Goal: Task Accomplishment & Management: Use online tool/utility

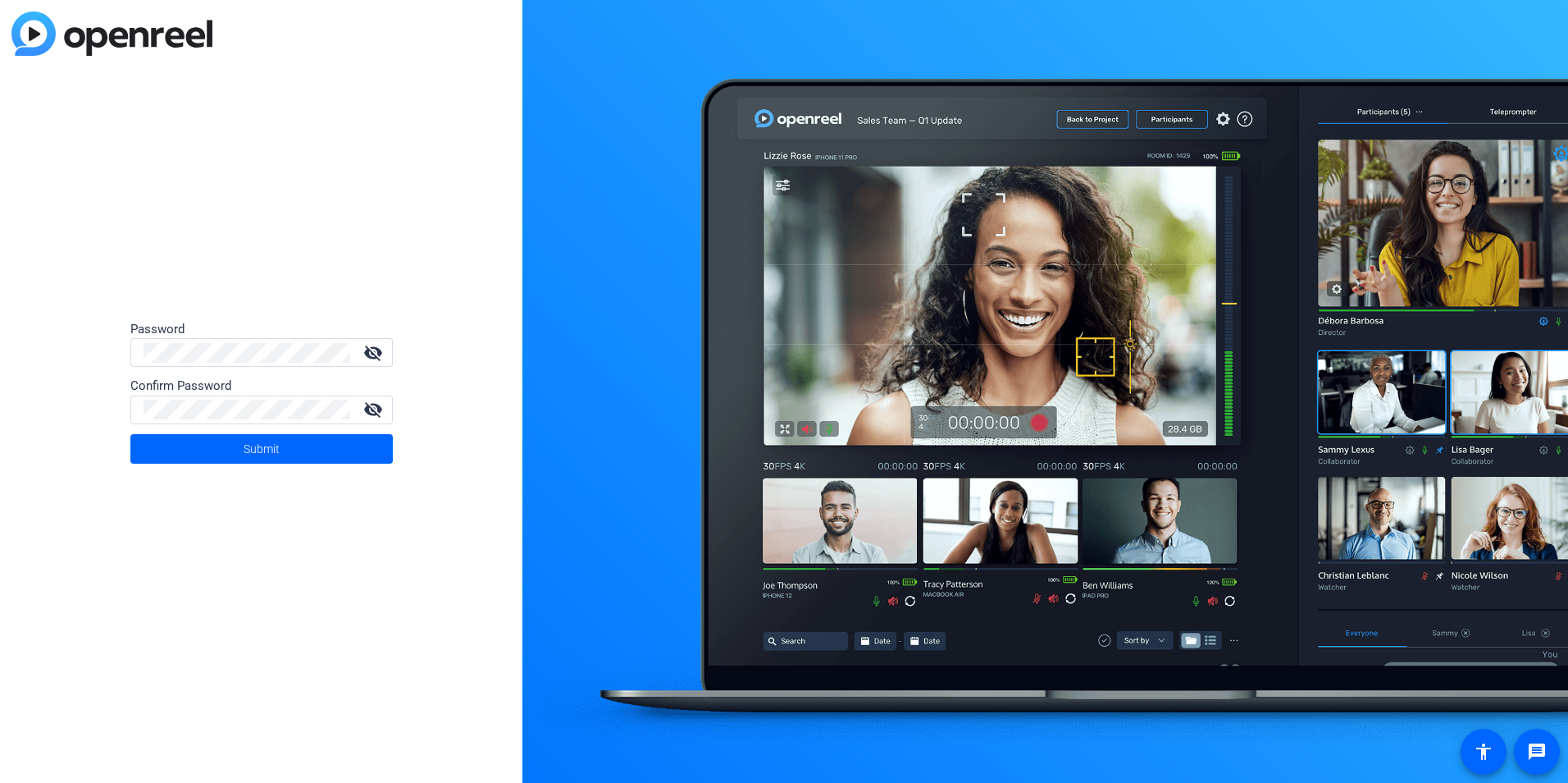
click at [350, 352] on div at bounding box center [350, 352] width 0 height 0
click at [203, 341] on div at bounding box center [246, 351] width 207 height 29
click at [376, 351] on mat-icon "visibility_off" at bounding box center [373, 352] width 40 height 20
click at [273, 443] on span "Submit" at bounding box center [261, 448] width 36 height 41
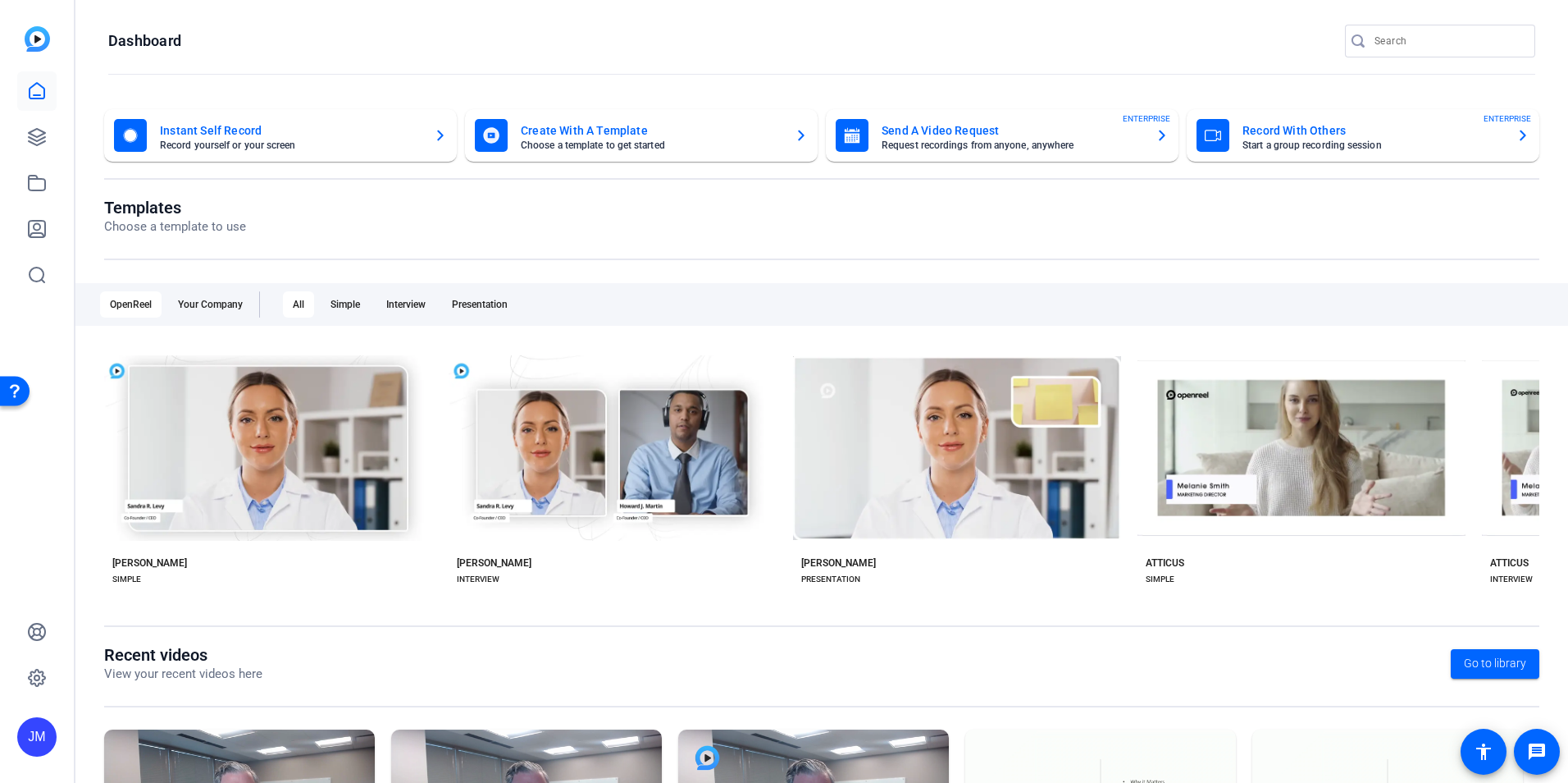
click at [74, 626] on mat-sidenav "JM" at bounding box center [38, 391] width 75 height 783
click at [31, 672] on icon at bounding box center [37, 677] width 17 height 17
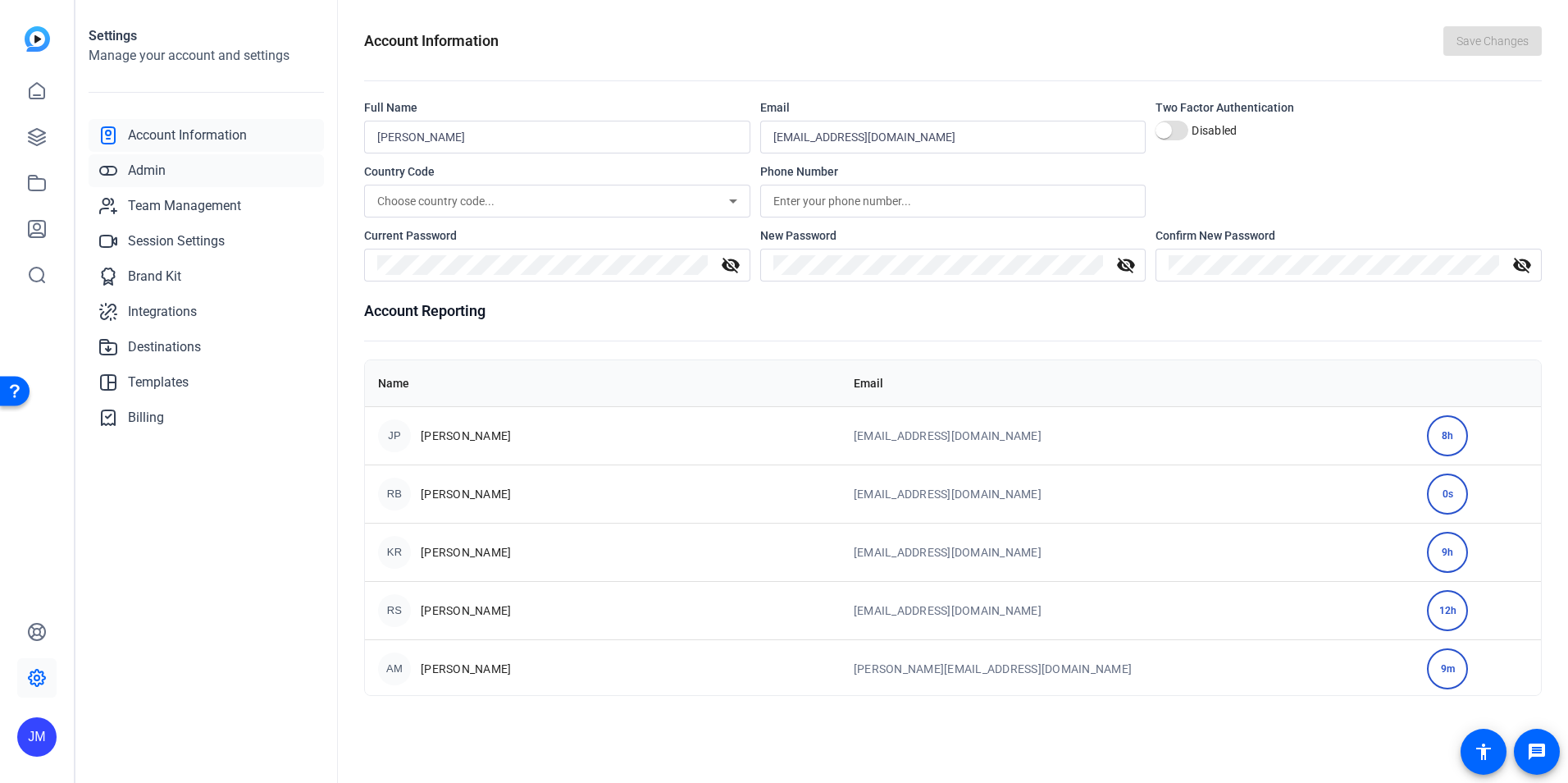
click at [162, 170] on span "Admin" at bounding box center [146, 170] width 38 height 20
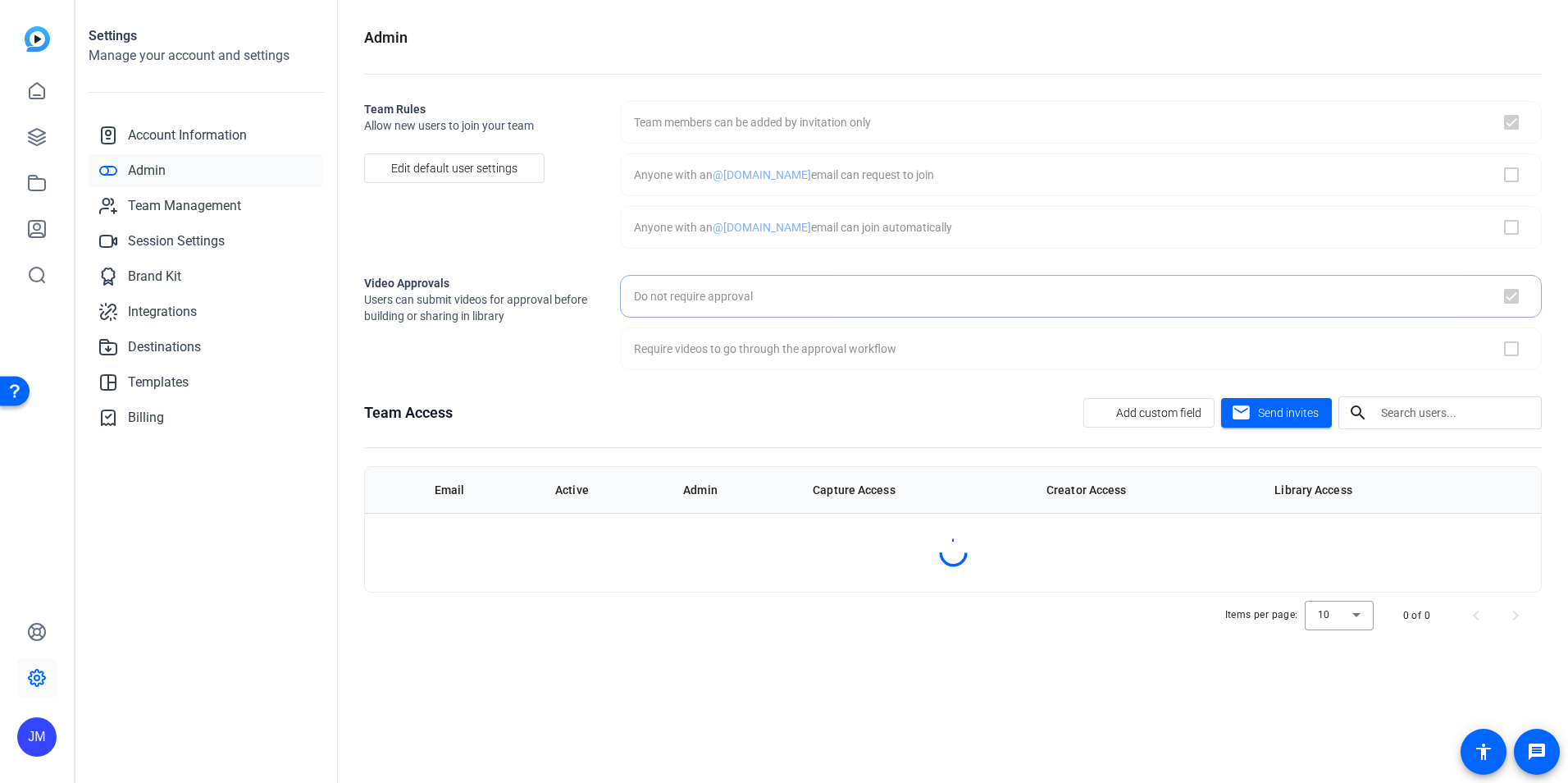
checkbox input "true"
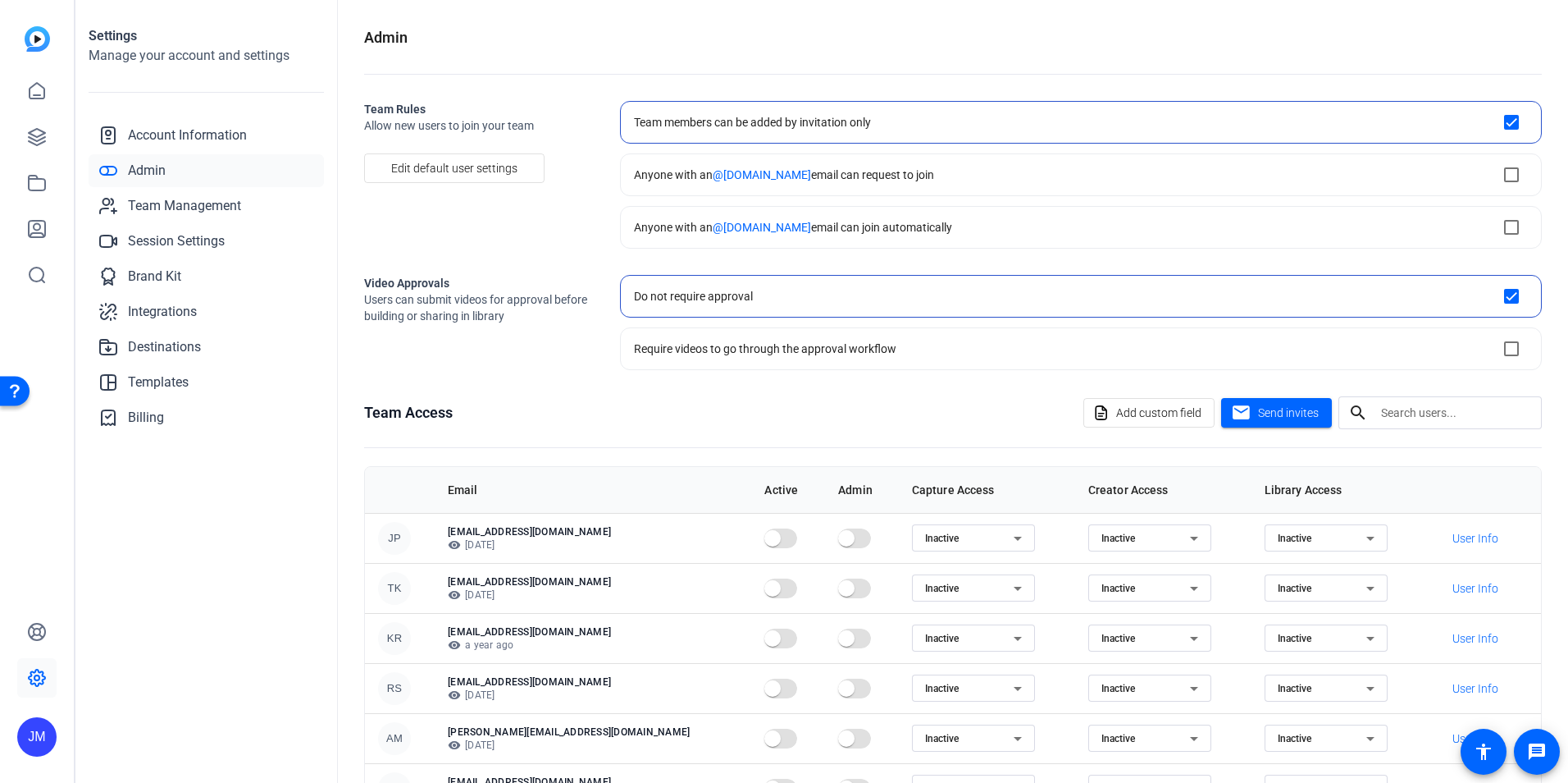
click at [175, 169] on link "Admin" at bounding box center [207, 170] width 235 height 33
click at [46, 37] on img at bounding box center [38, 40] width 26 height 26
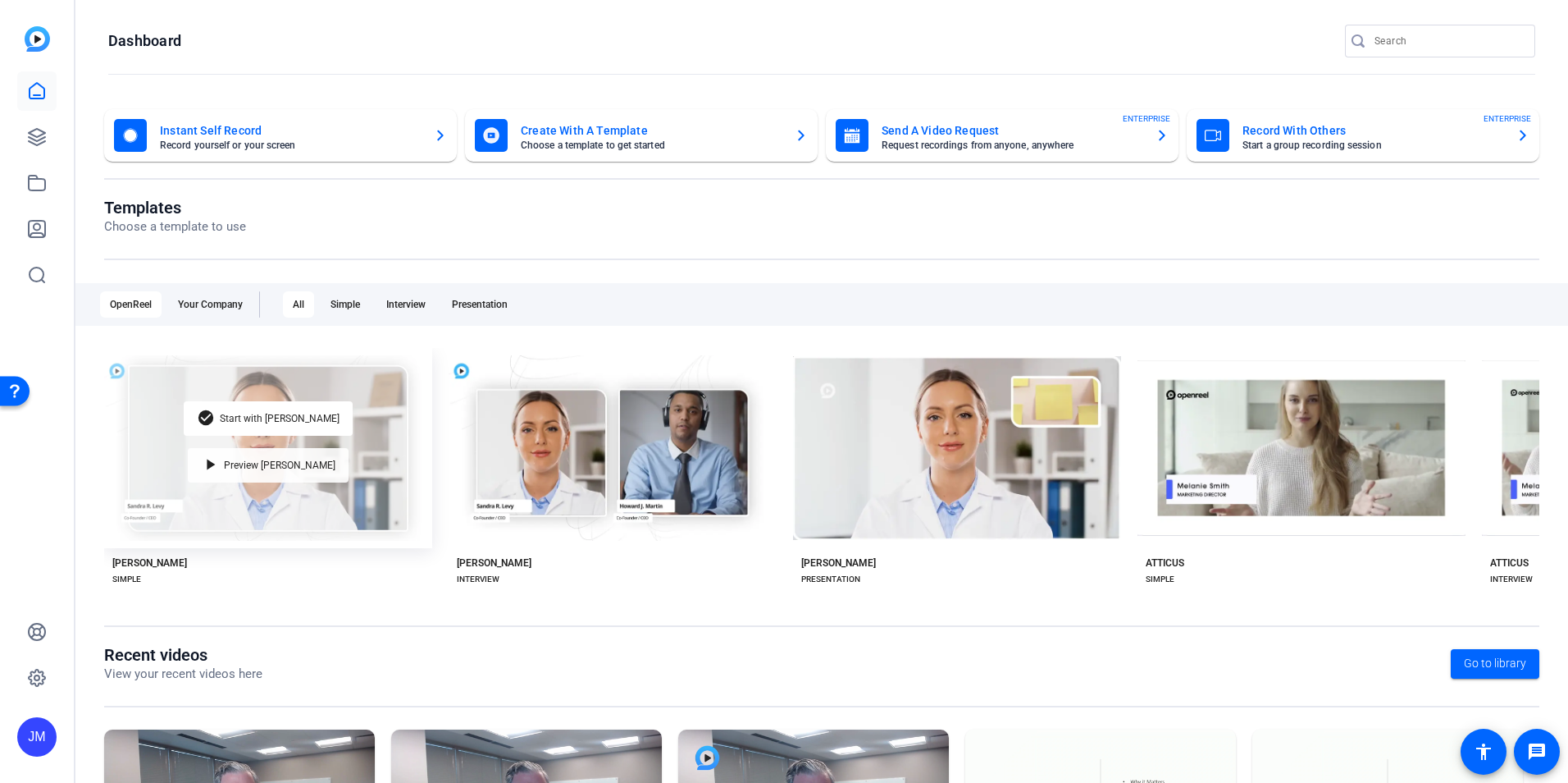
click at [221, 458] on mat-icon "play_arrow" at bounding box center [211, 465] width 20 height 20
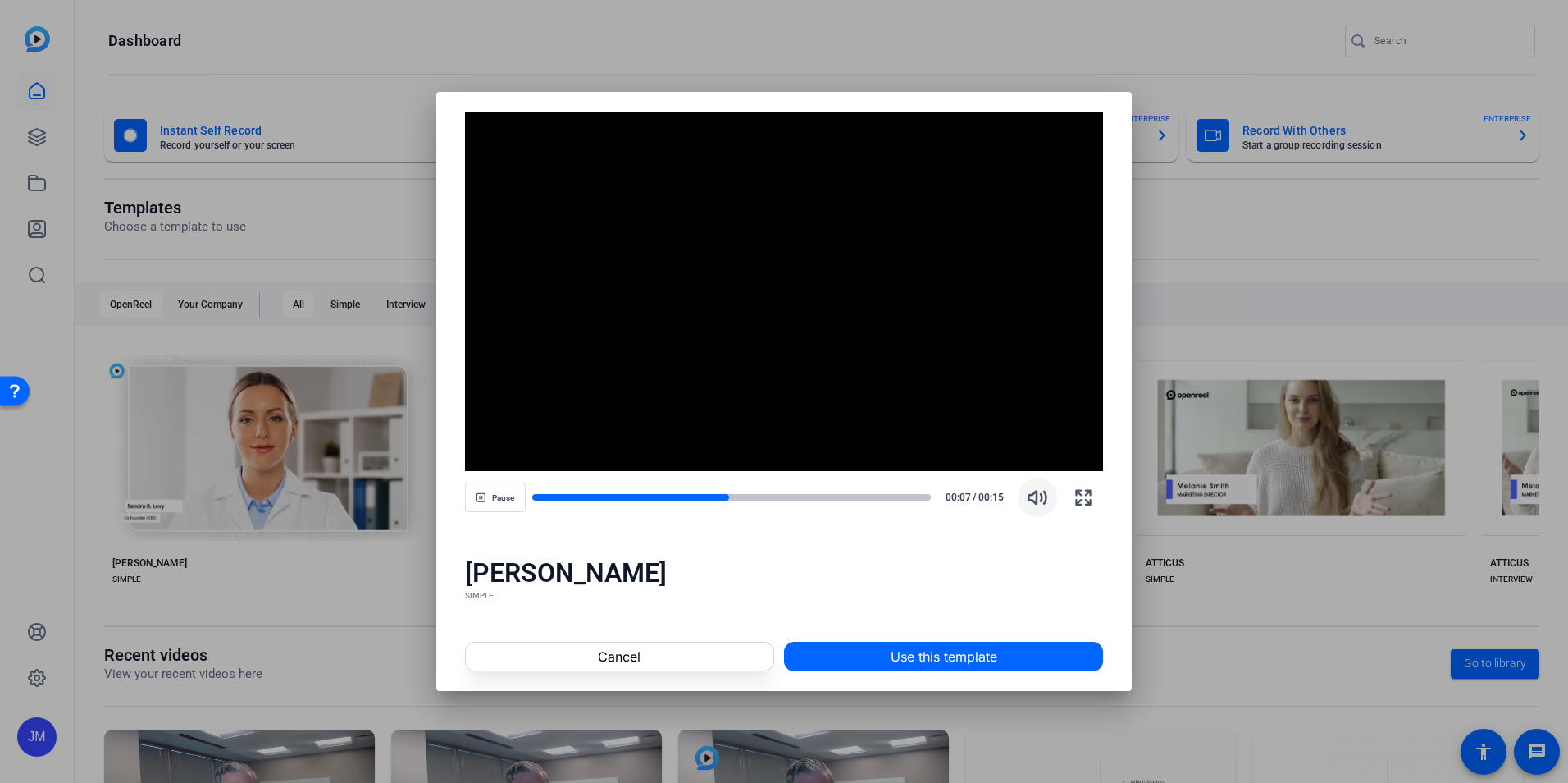
click at [1042, 496] on icon "button" at bounding box center [1037, 497] width 17 height 12
click at [1147, 214] on div at bounding box center [784, 391] width 1568 height 783
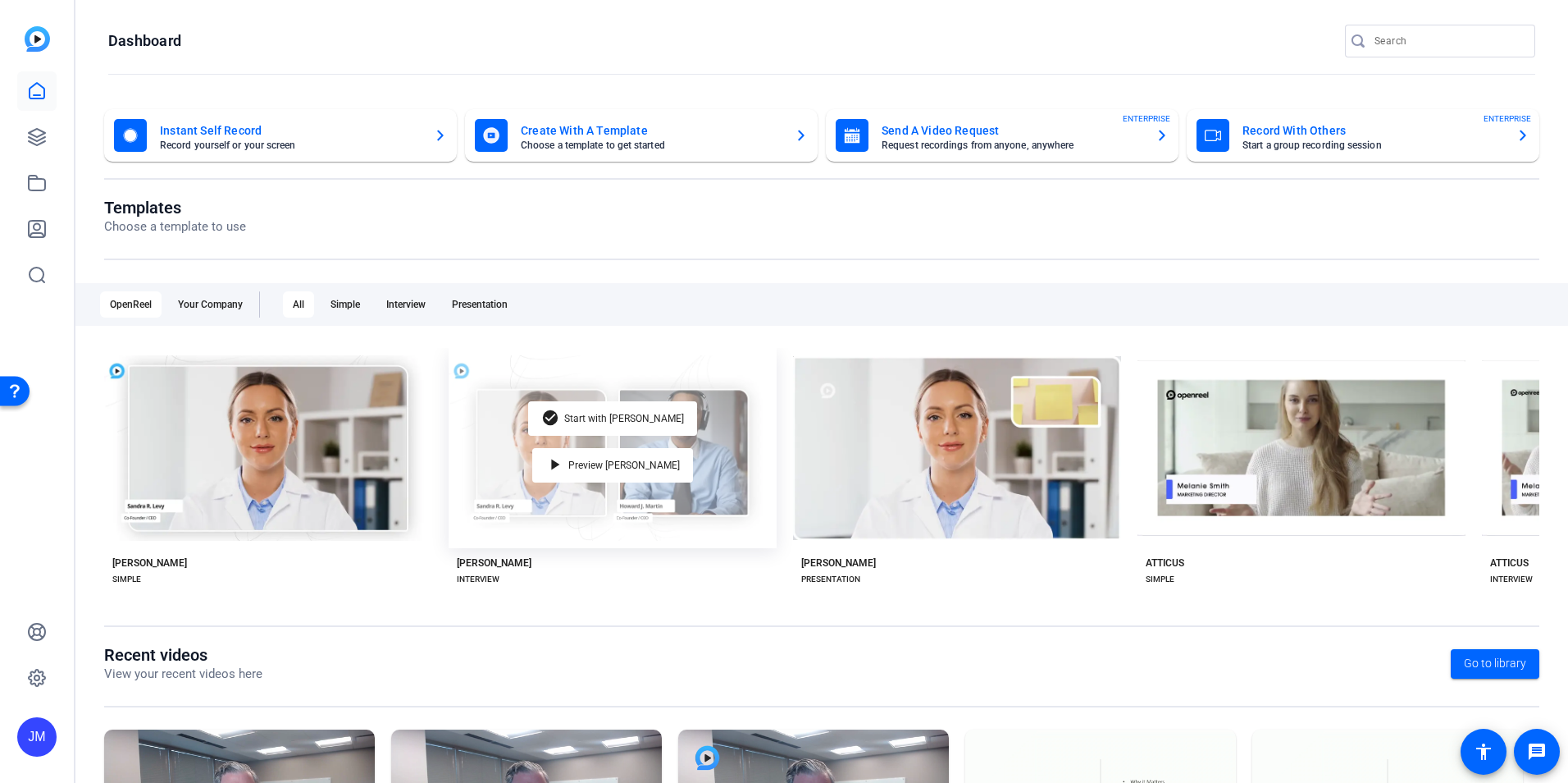
click at [724, 501] on div "check_circle Start with [PERSON_NAME] play_arrow Preview [PERSON_NAME]" at bounding box center [612, 447] width 328 height 200
click at [617, 469] on div "play_arrow Preview [PERSON_NAME]" at bounding box center [612, 465] width 160 height 35
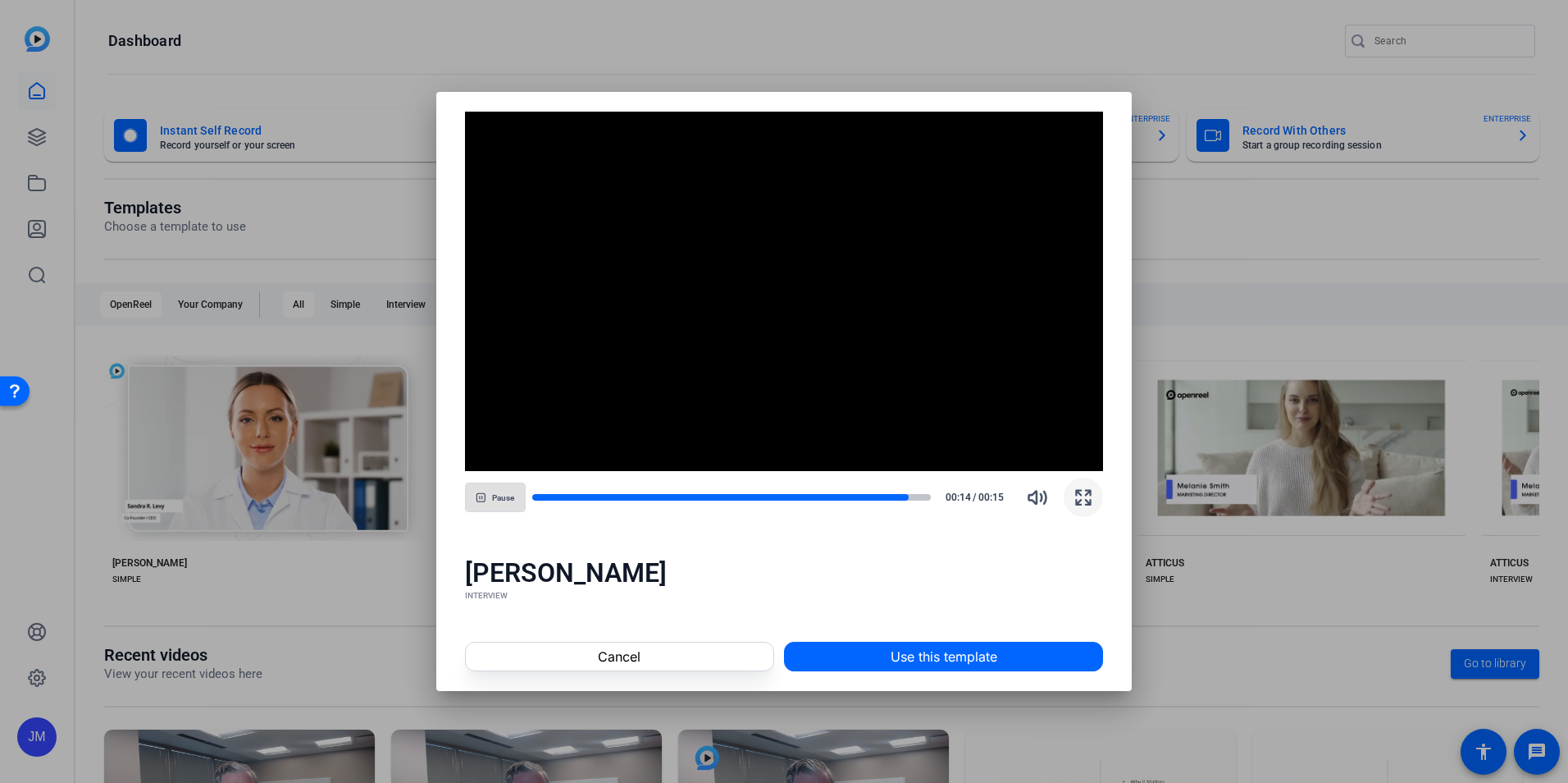
click at [1085, 511] on span "button" at bounding box center [1083, 497] width 40 height 40
click at [1183, 209] on div at bounding box center [784, 391] width 1568 height 783
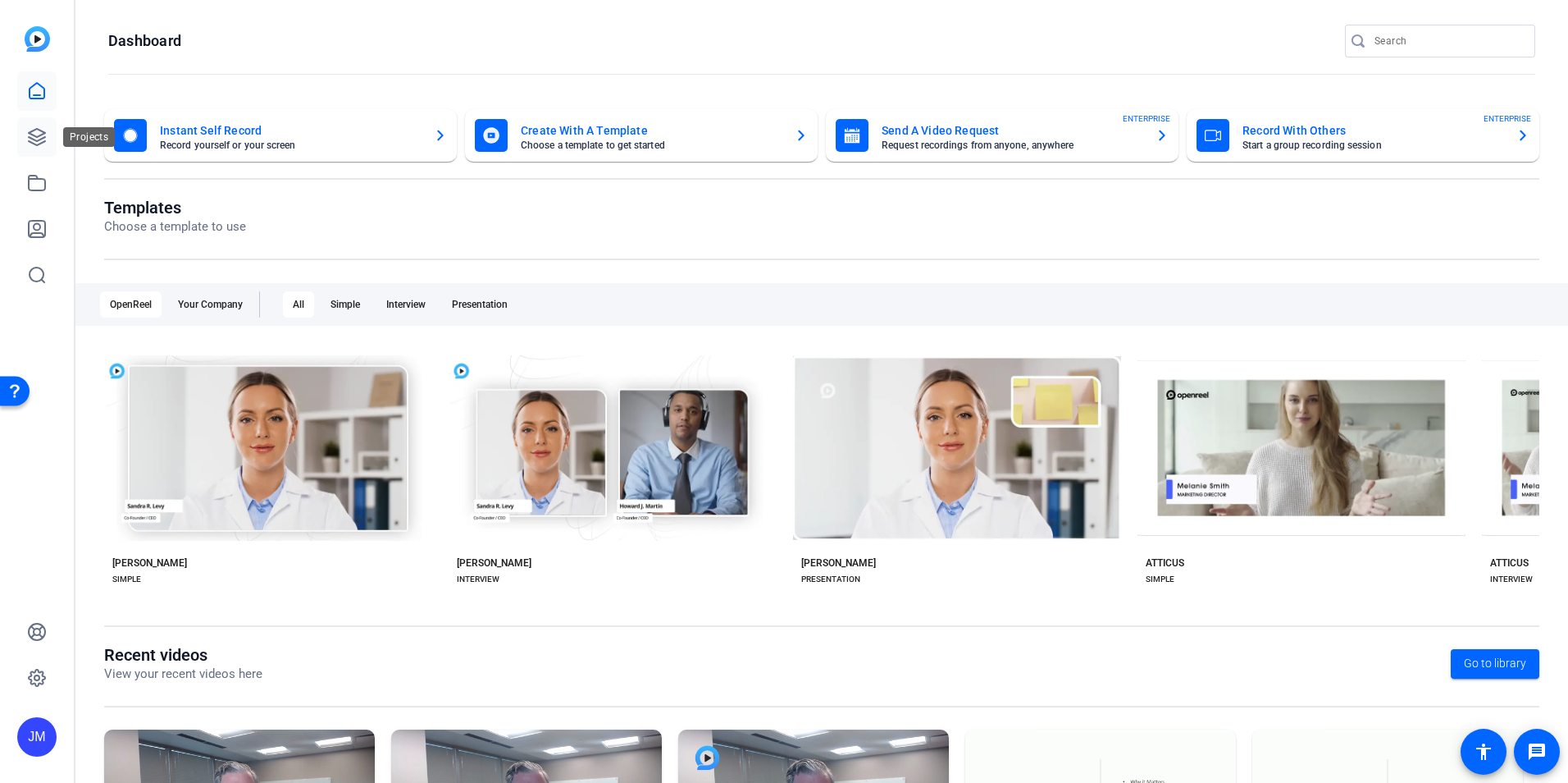
click at [35, 139] on icon at bounding box center [37, 137] width 20 height 20
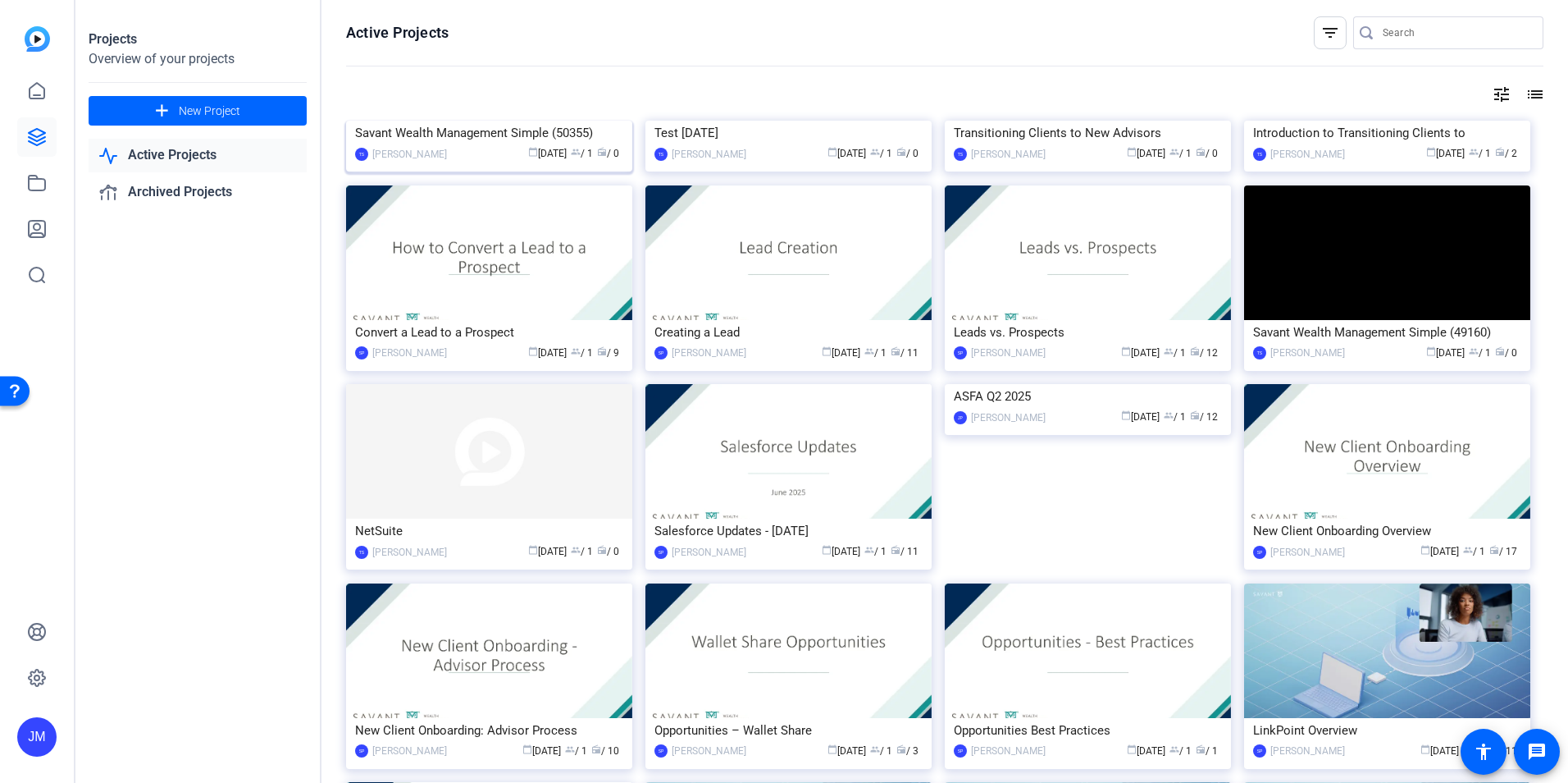
click at [530, 121] on img at bounding box center [489, 121] width 286 height 0
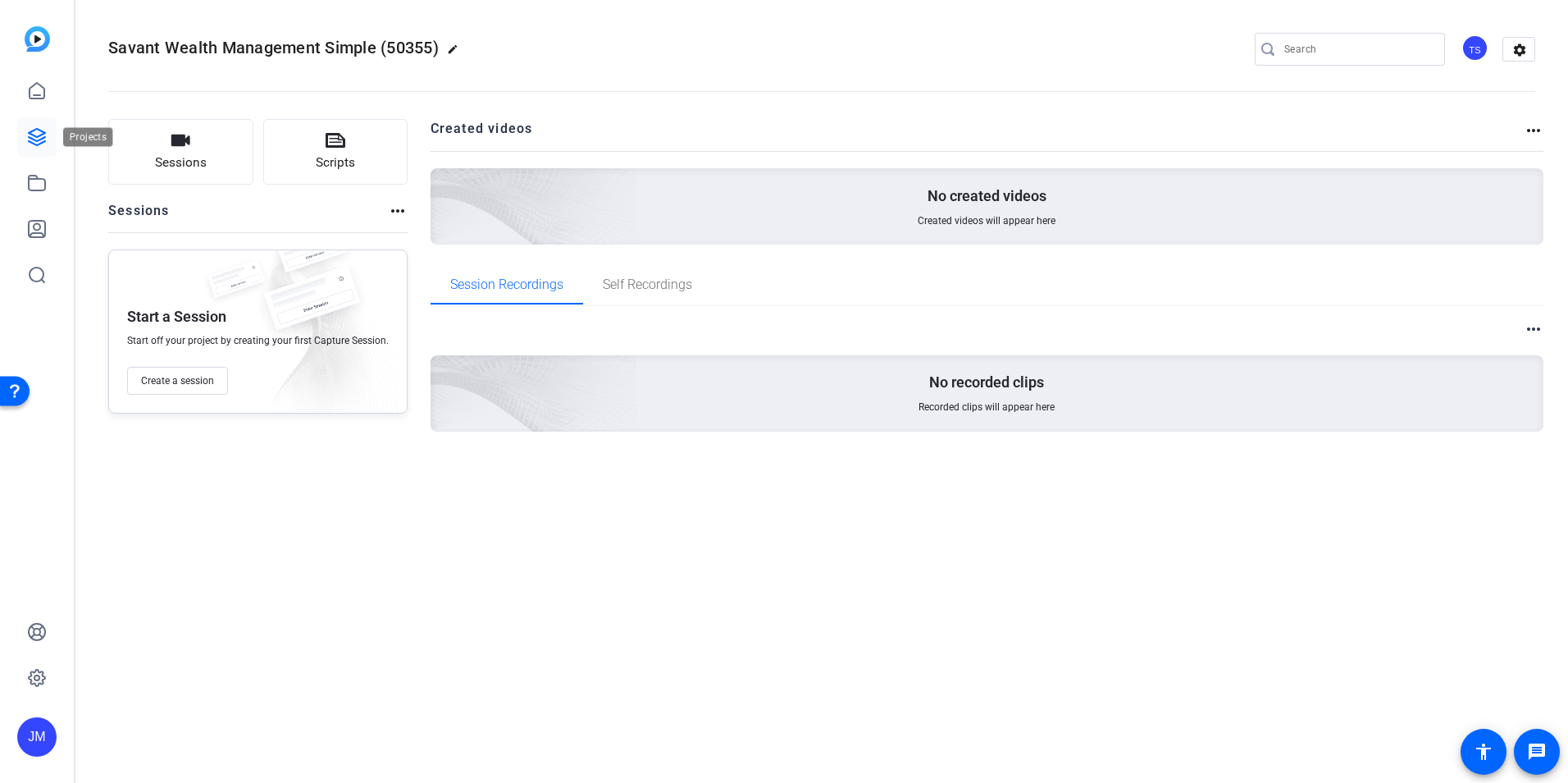
click at [40, 136] on icon at bounding box center [37, 137] width 17 height 17
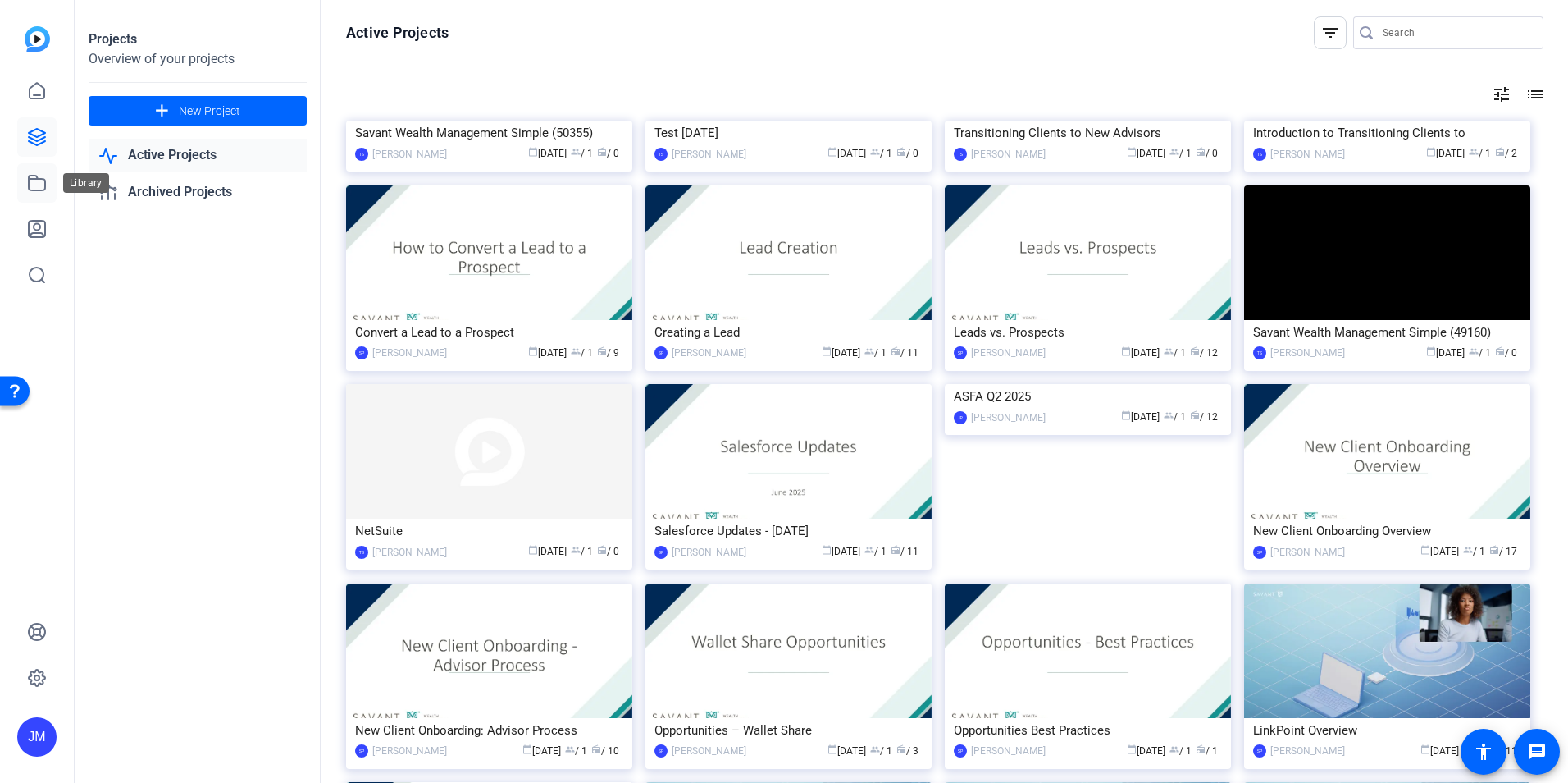
click at [43, 187] on icon at bounding box center [37, 183] width 20 height 20
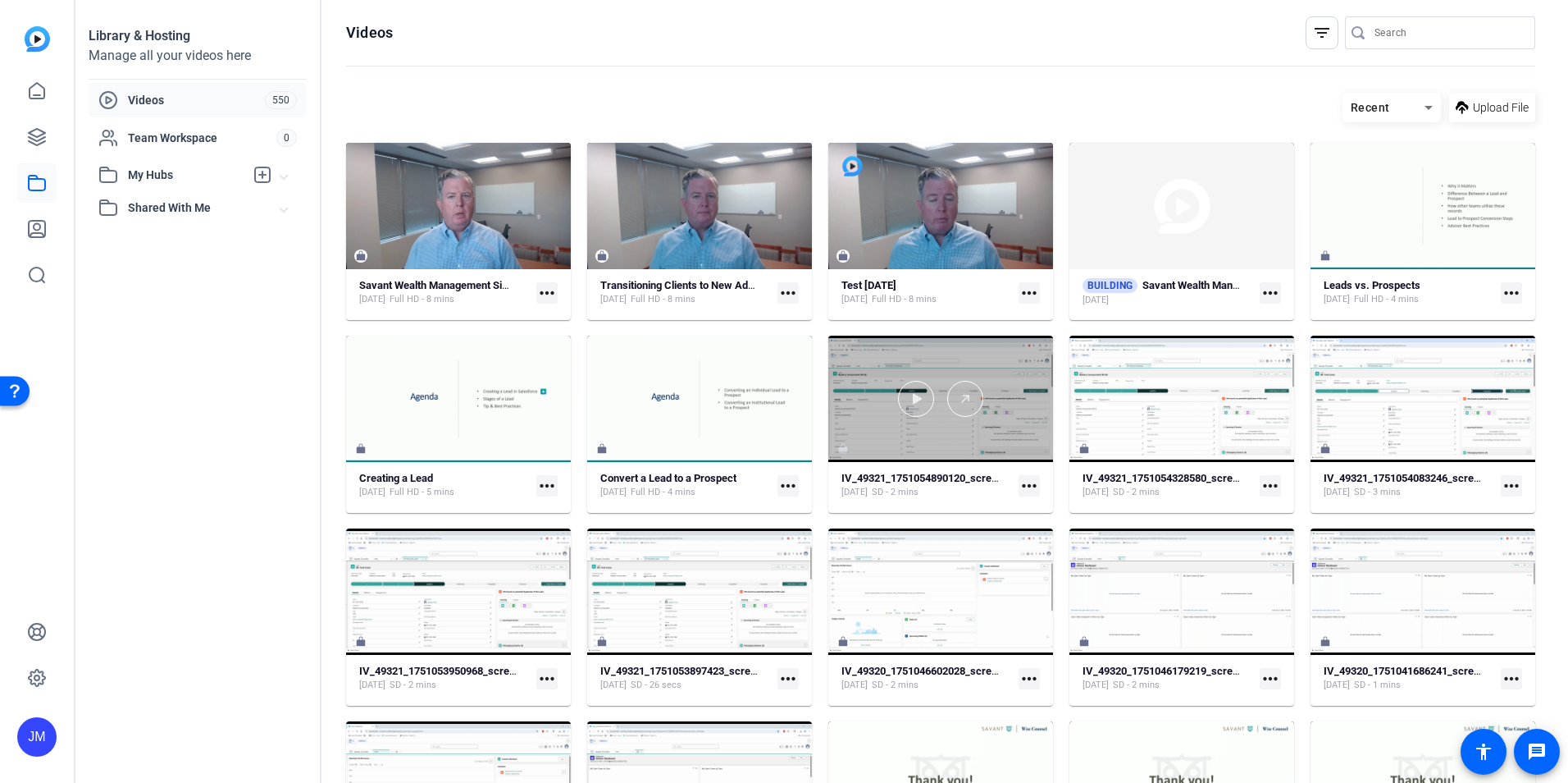
click at [895, 376] on div at bounding box center [940, 399] width 225 height 127
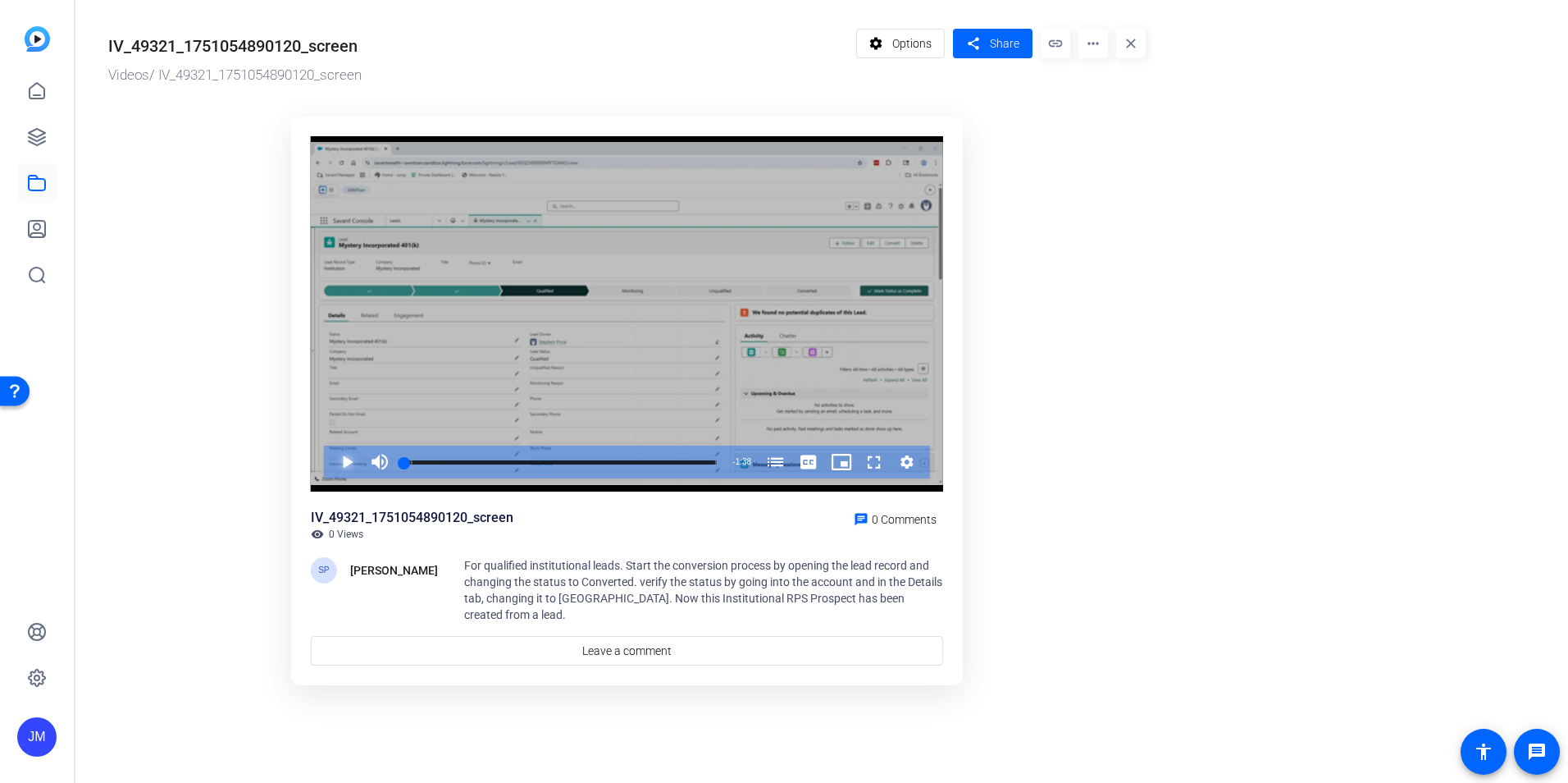
click at [330, 457] on span "Video Player" at bounding box center [330, 461] width 0 height 33
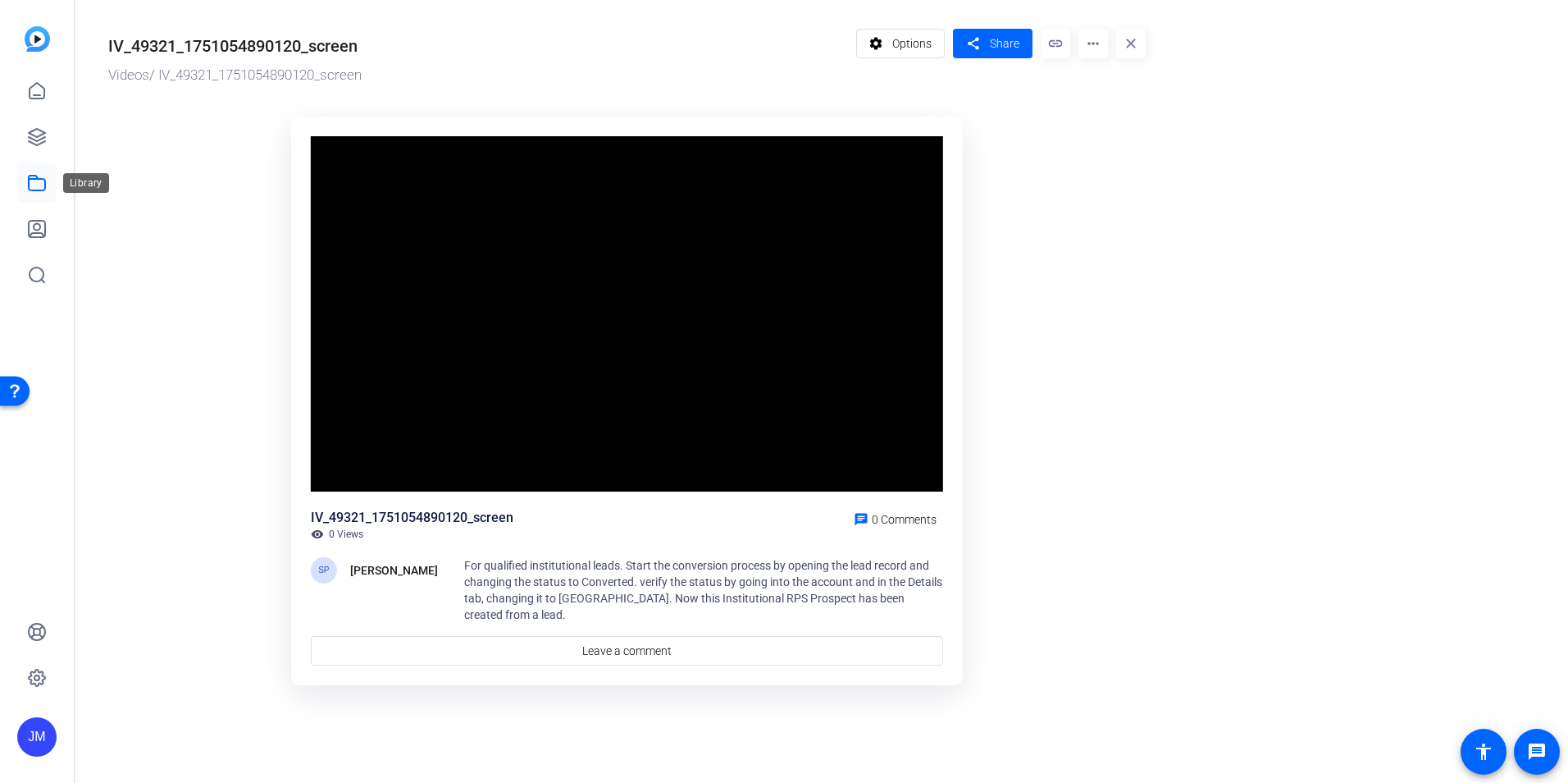
click at [27, 178] on link at bounding box center [37, 183] width 40 height 40
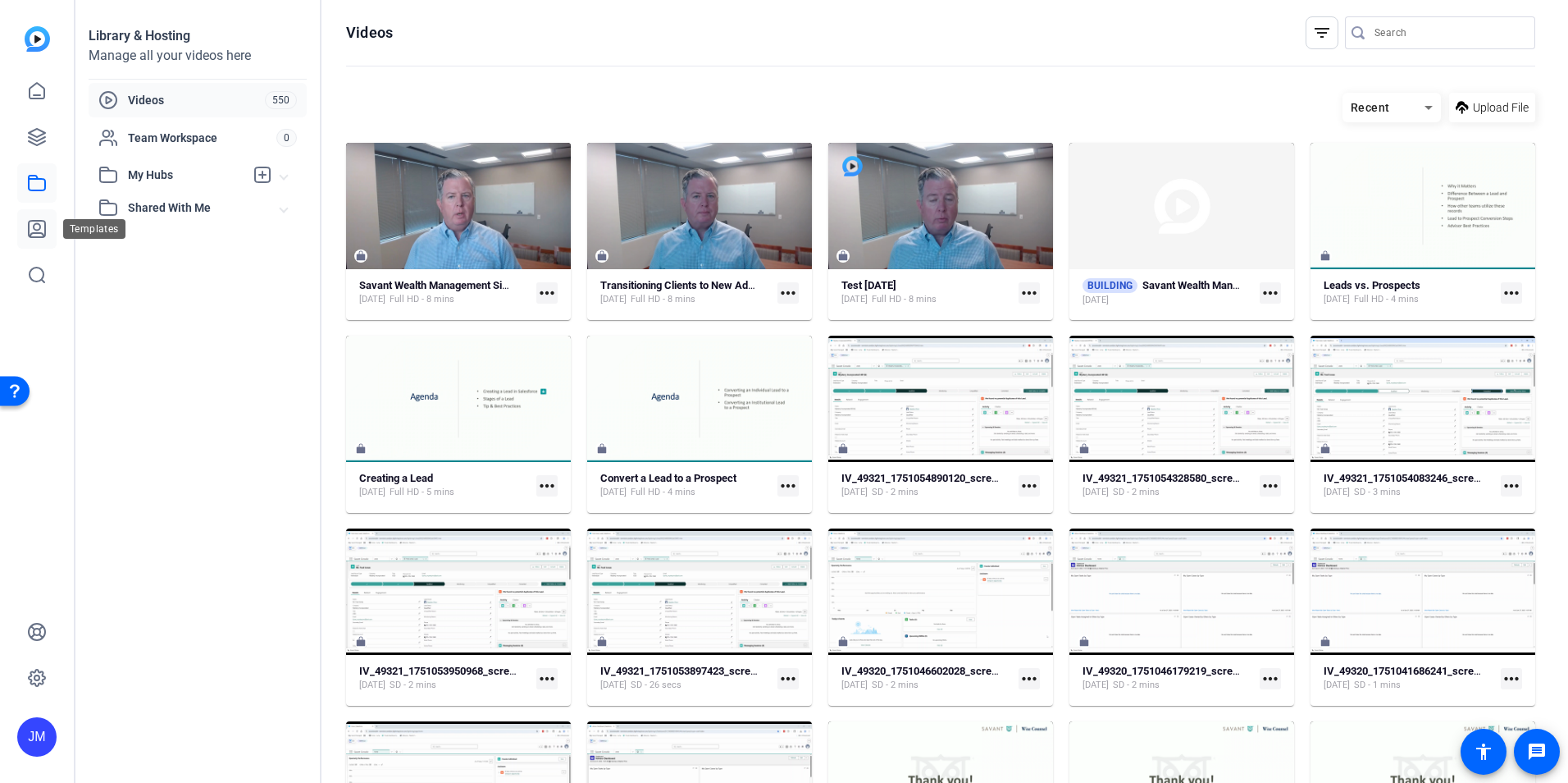
click at [36, 231] on icon at bounding box center [37, 229] width 17 height 17
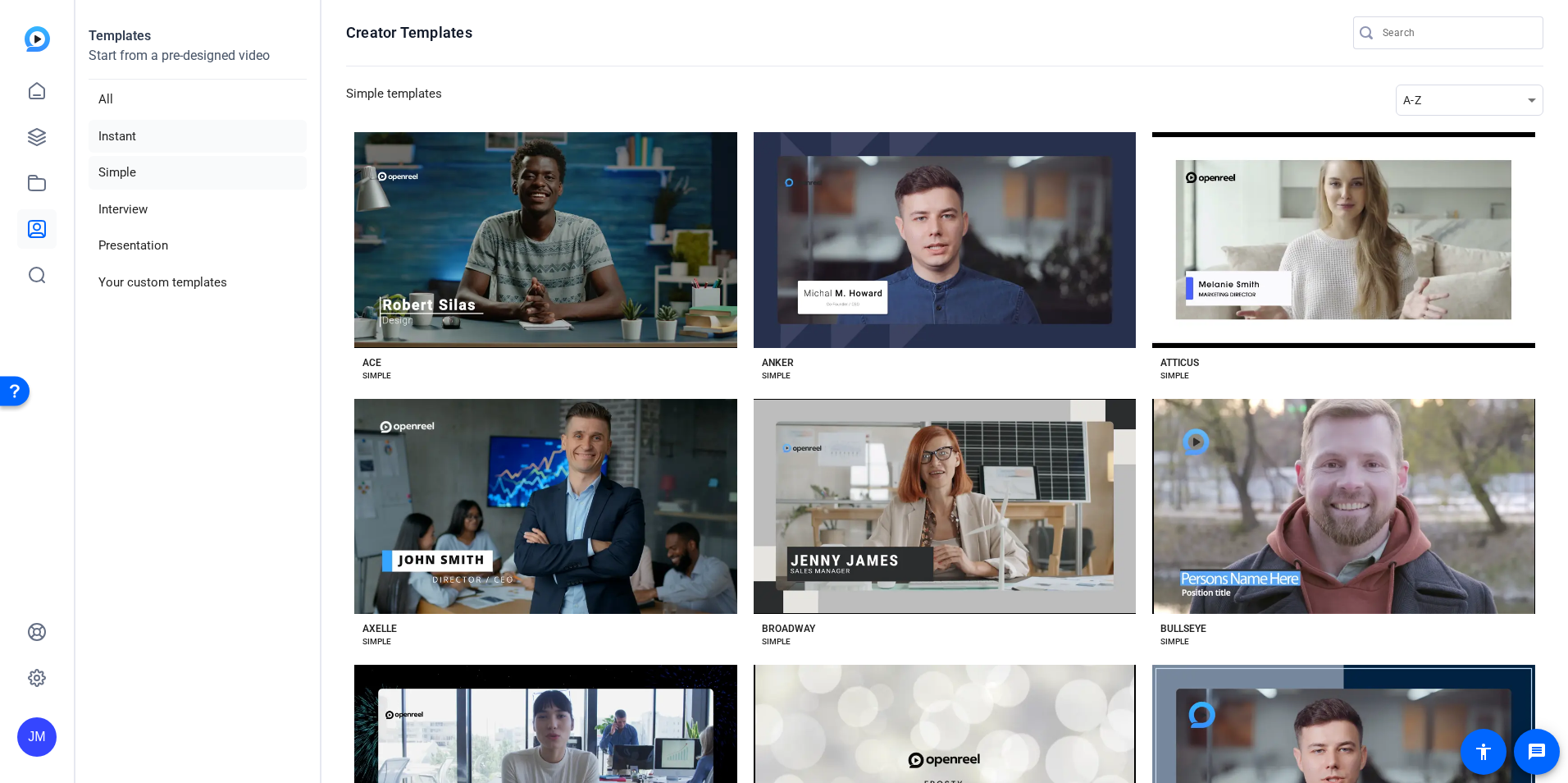
click at [120, 133] on li "Instant" at bounding box center [198, 137] width 218 height 34
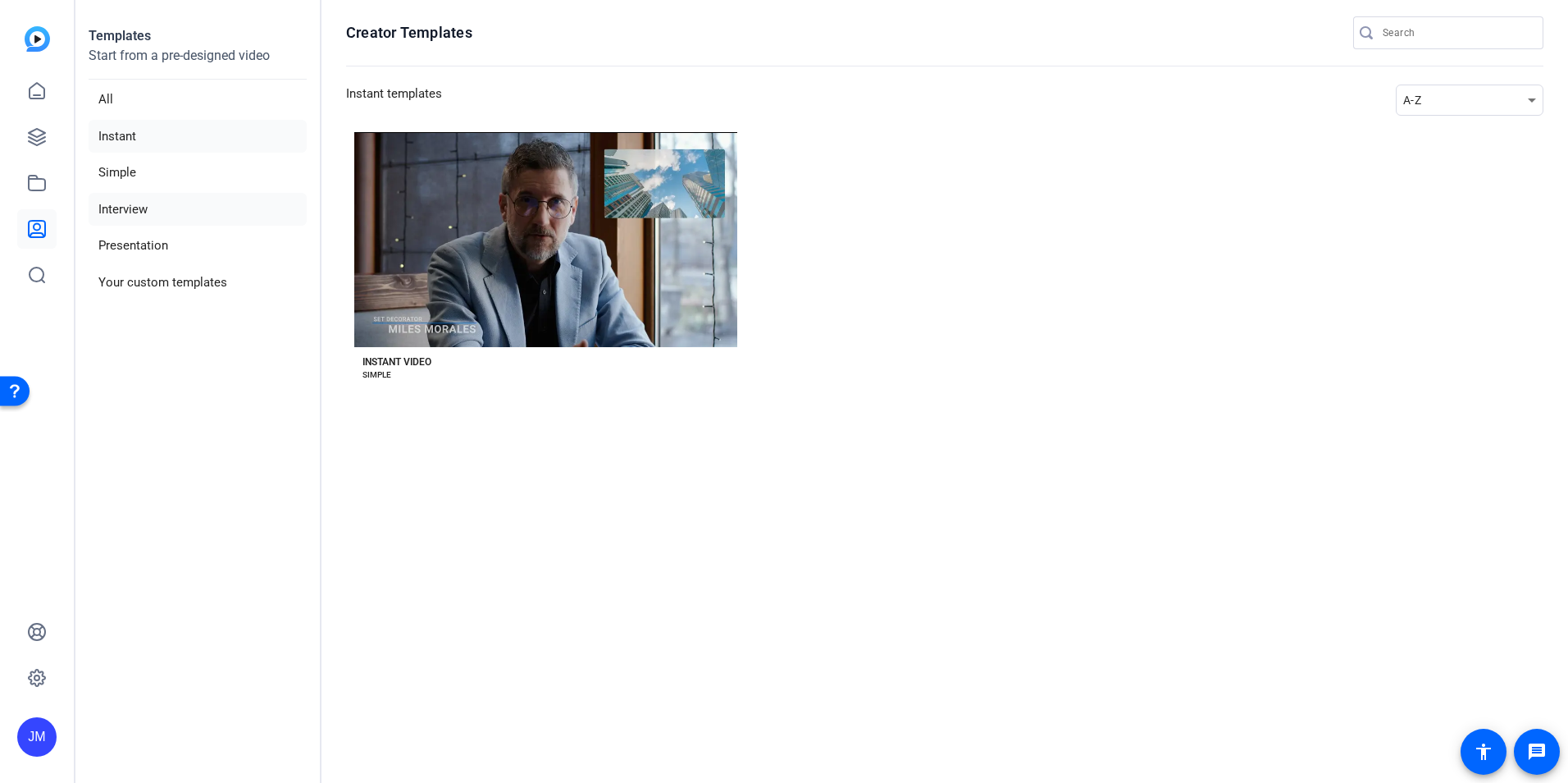
click at [126, 211] on li "Interview" at bounding box center [198, 210] width 218 height 34
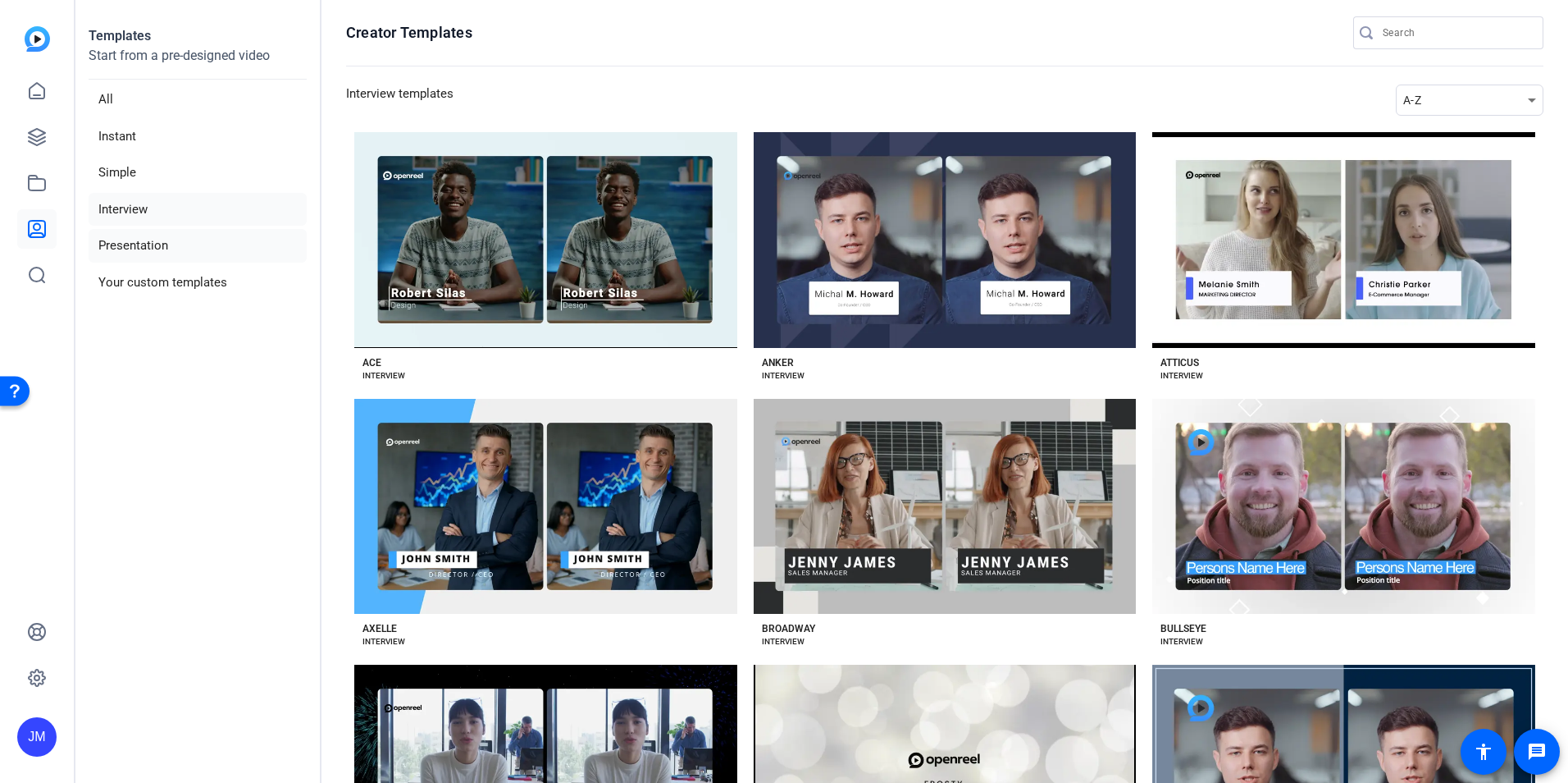
click at [127, 249] on li "Presentation" at bounding box center [198, 245] width 218 height 34
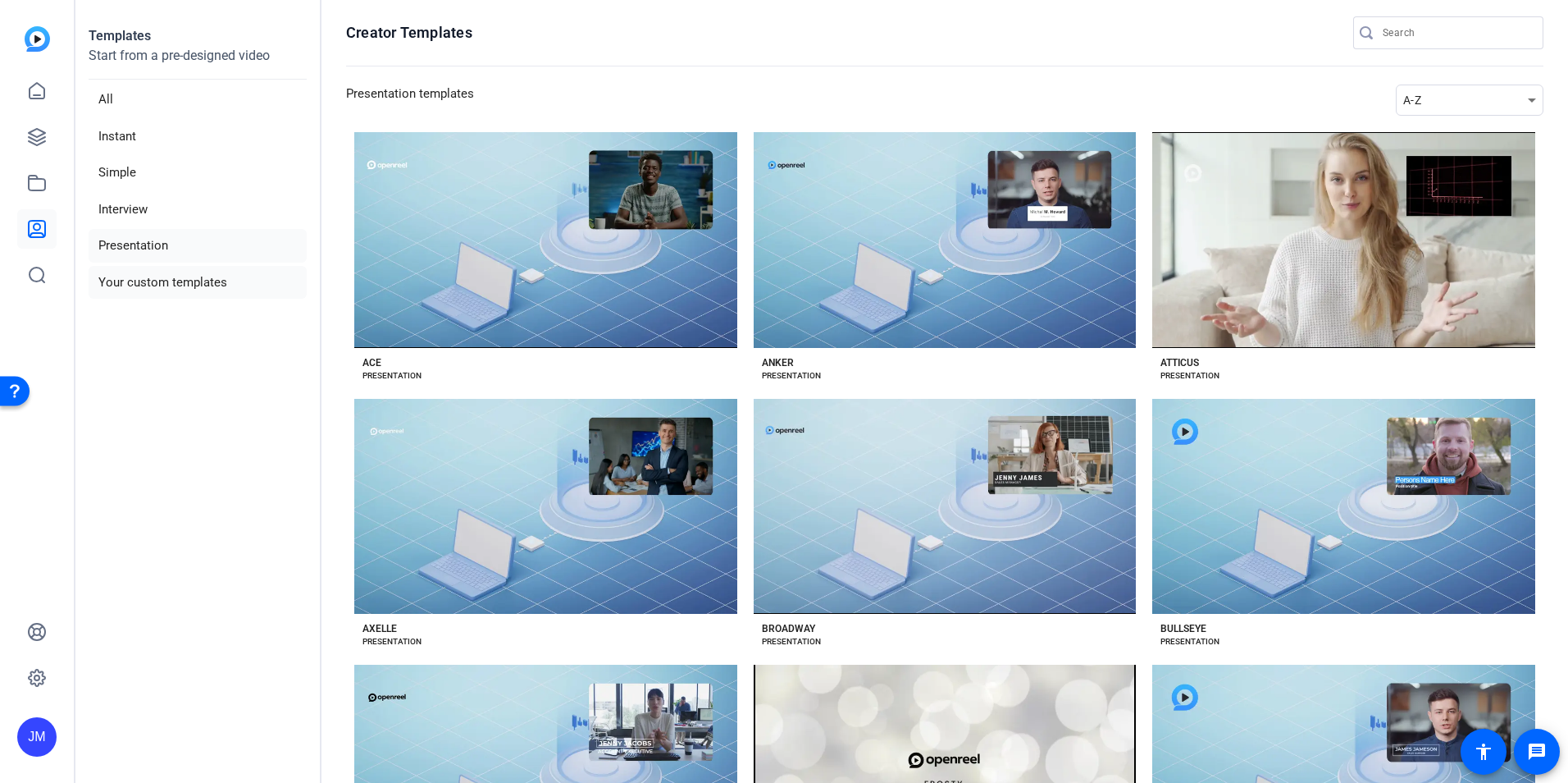
click at [153, 285] on li "Your custom templates" at bounding box center [198, 283] width 218 height 34
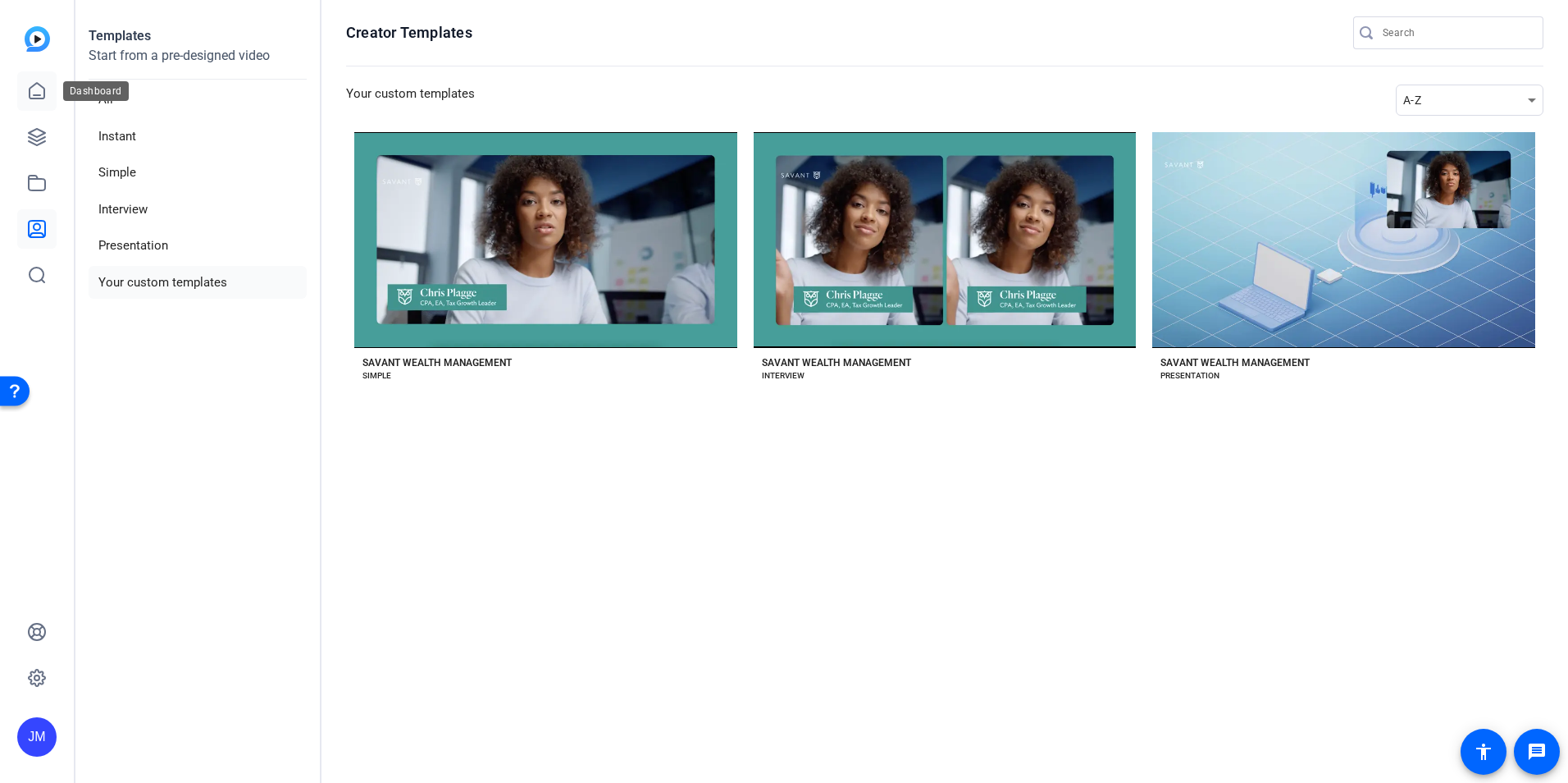
click at [39, 94] on icon at bounding box center [37, 91] width 15 height 16
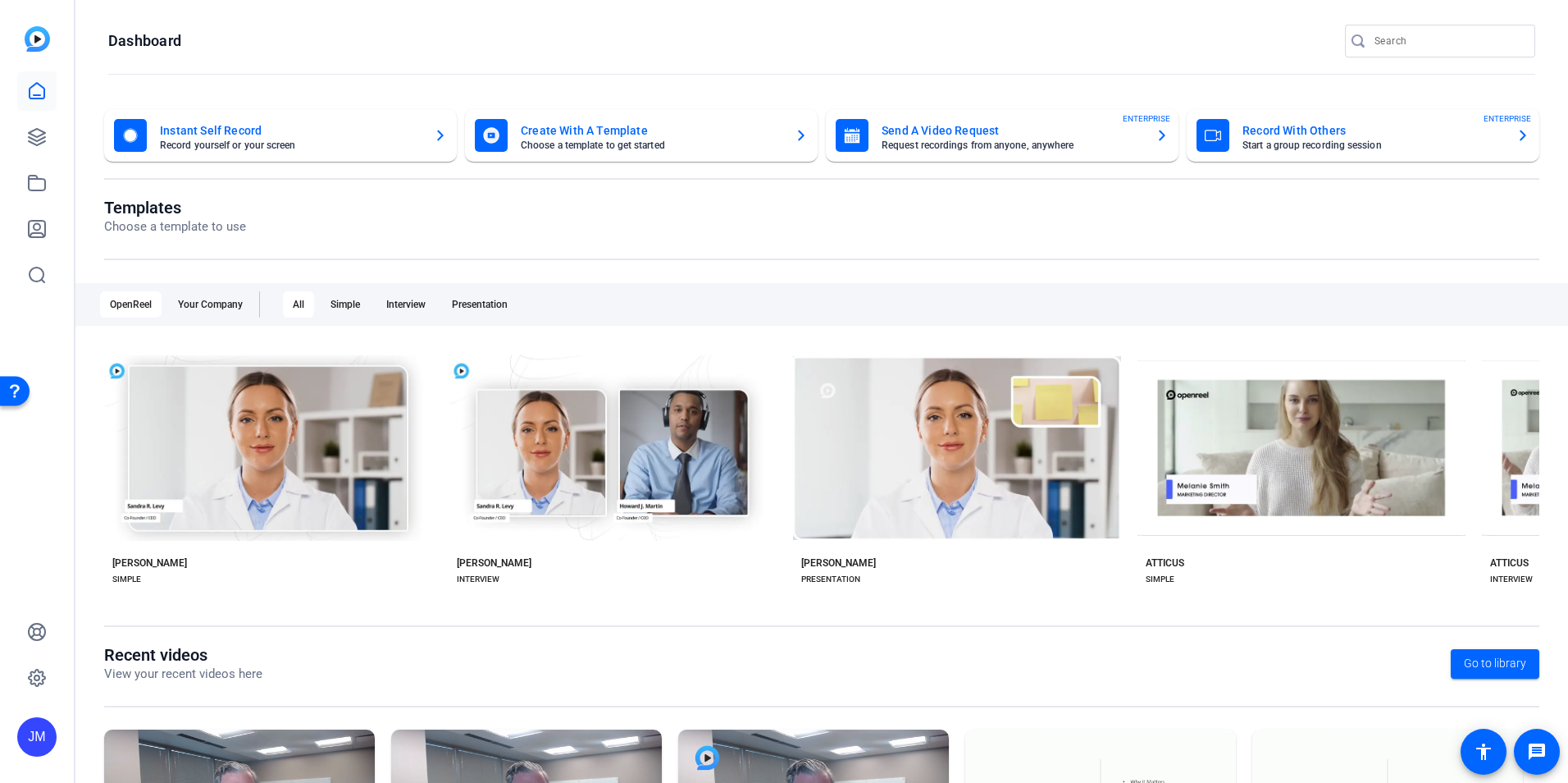
click at [960, 124] on mat-card-title "Send A Video Request" at bounding box center [1012, 131] width 261 height 20
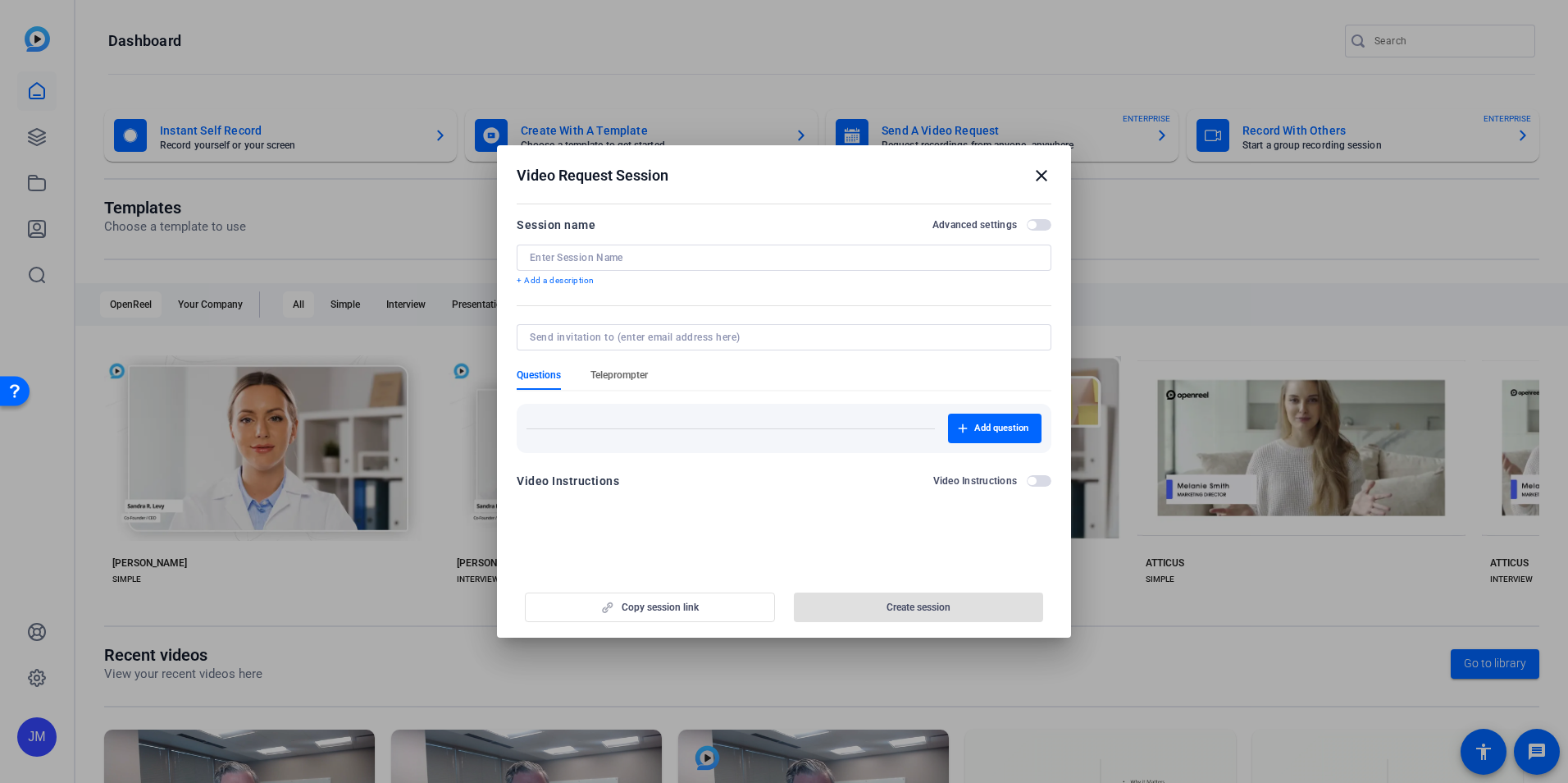
click at [606, 376] on span "Teleprompter" at bounding box center [619, 374] width 57 height 13
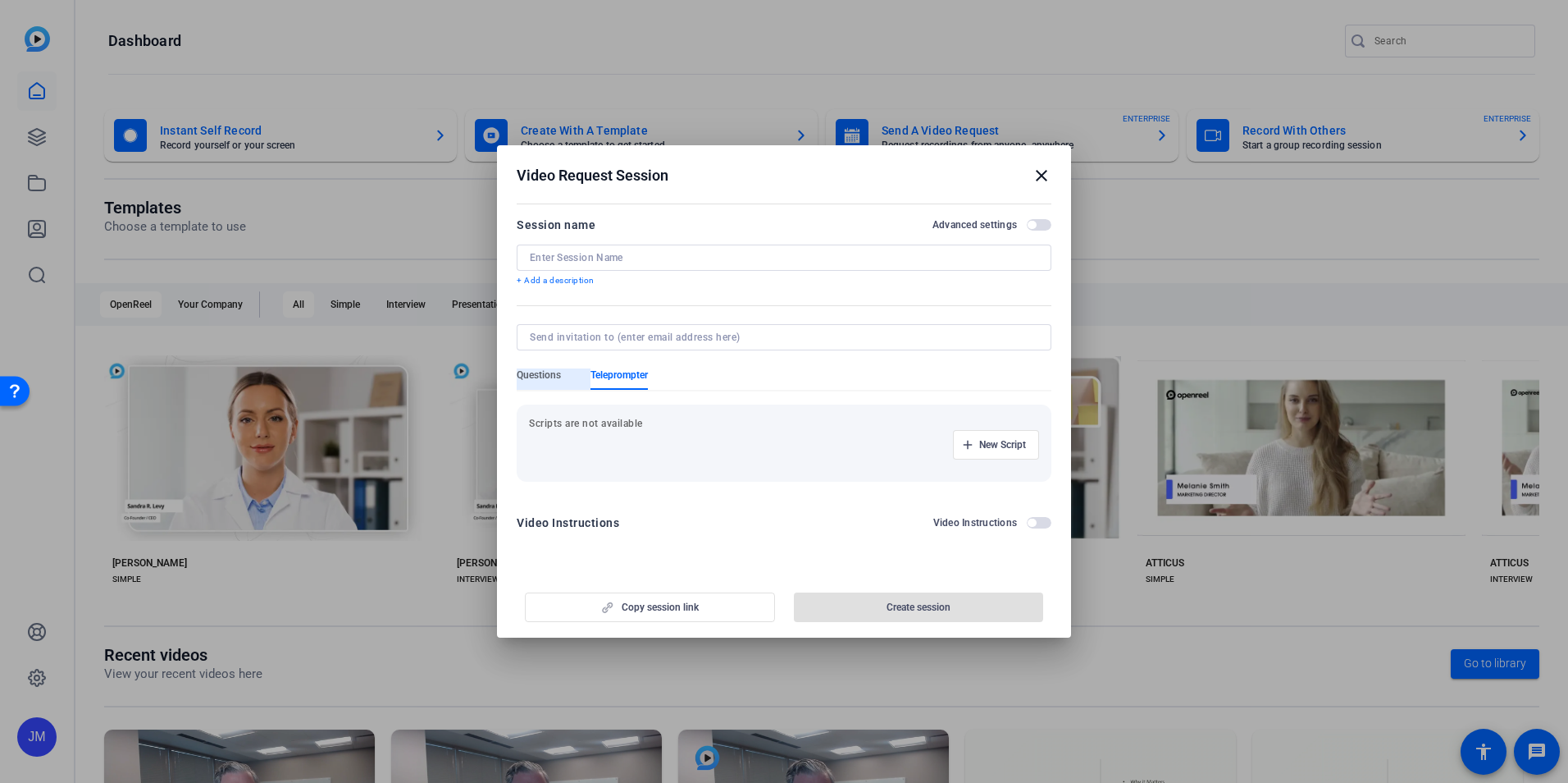
click at [537, 381] on span "Questions" at bounding box center [538, 379] width 45 height 22
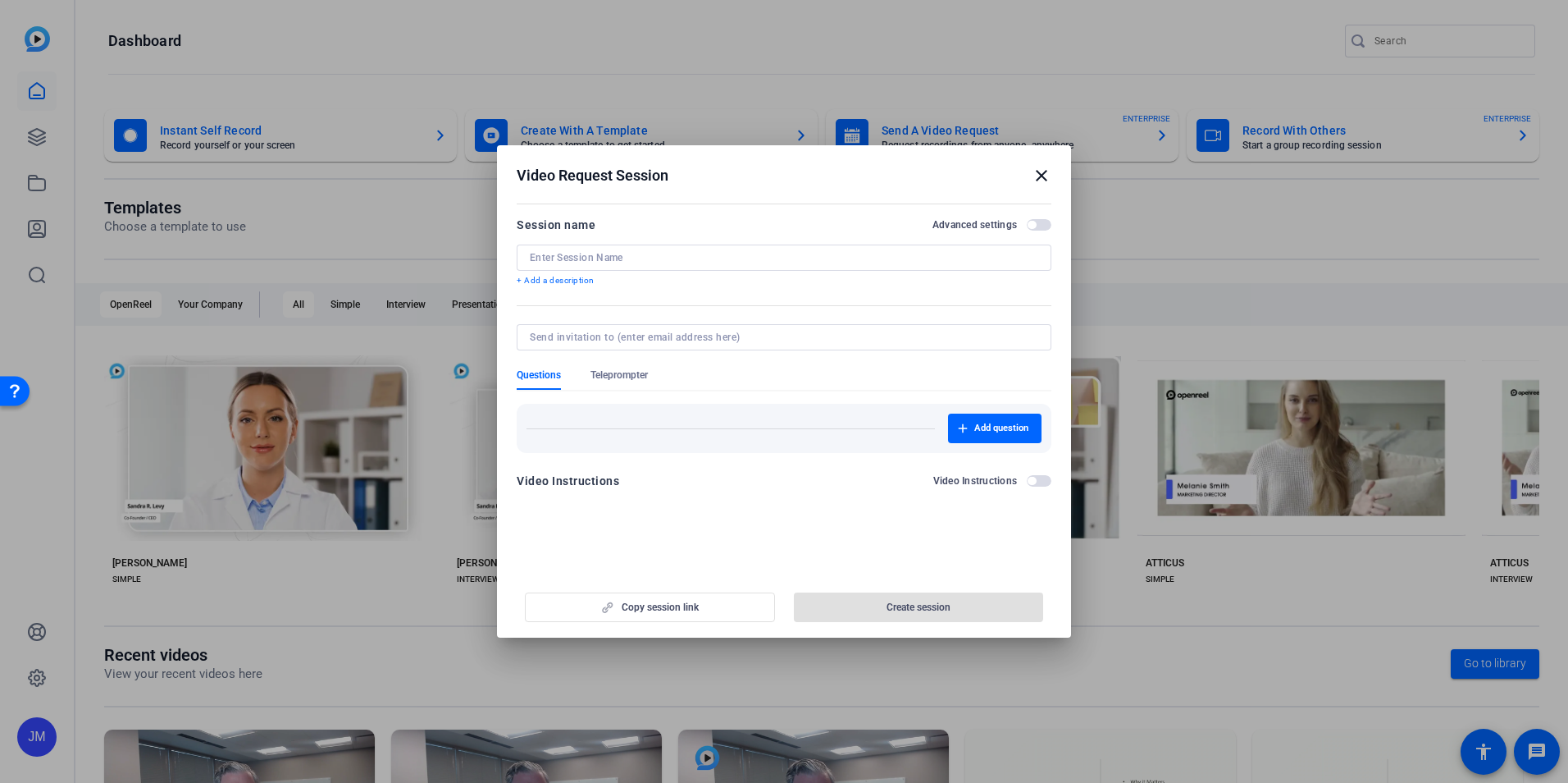
click at [1034, 175] on mat-icon "close" at bounding box center [1042, 175] width 20 height 20
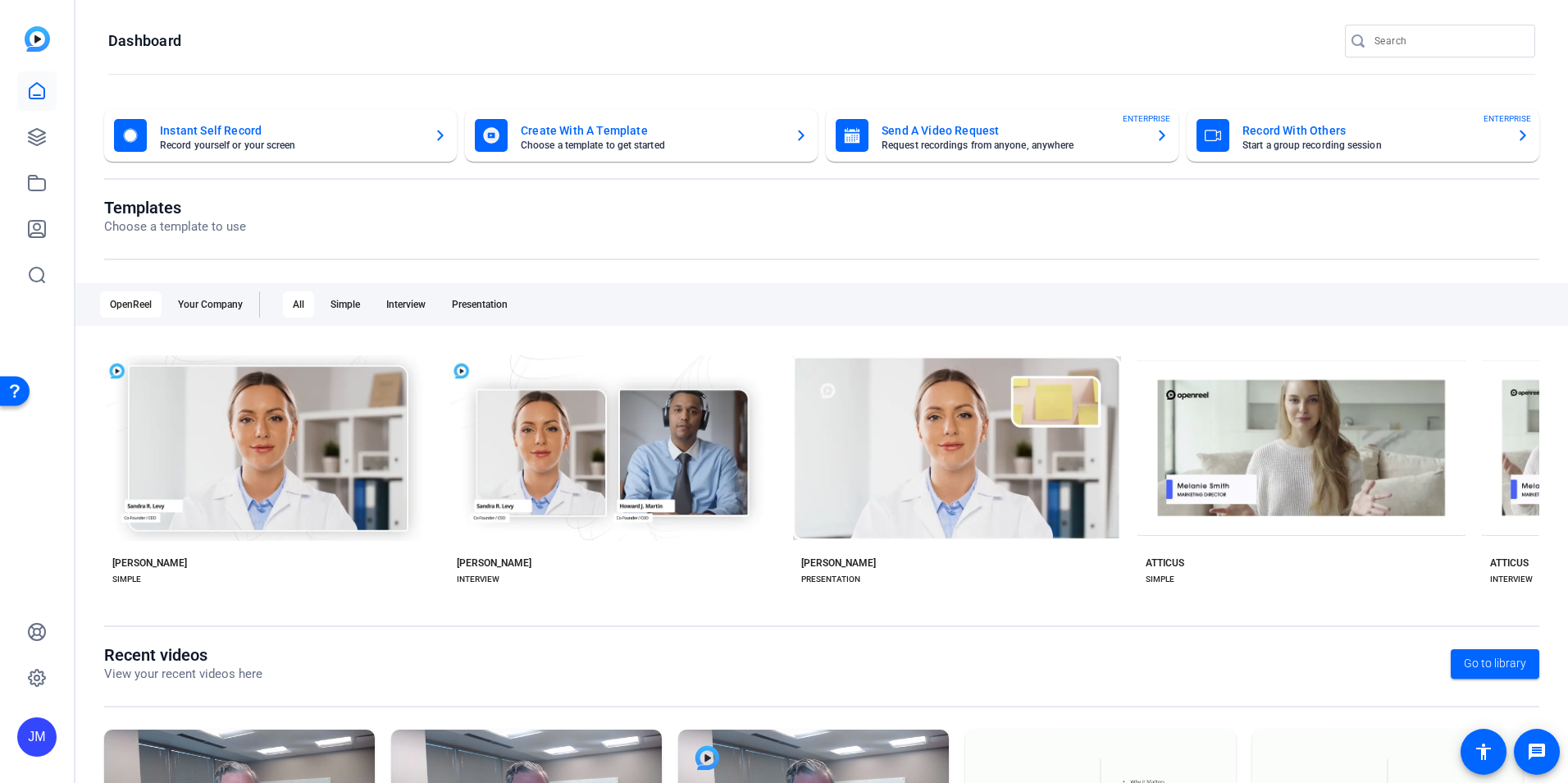
click at [563, 137] on mat-card-title "Create With A Template" at bounding box center [651, 131] width 261 height 20
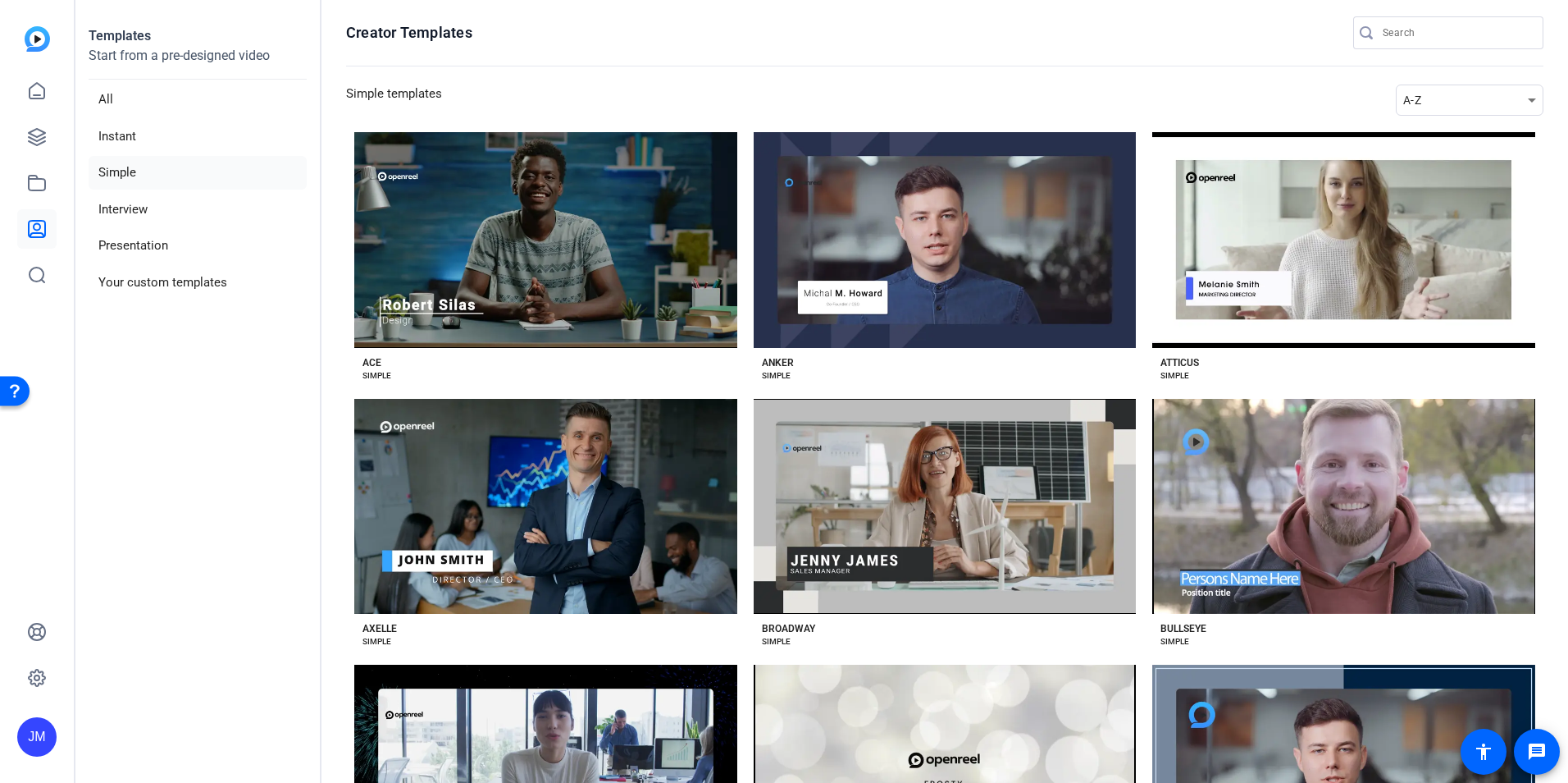
click at [31, 32] on img at bounding box center [38, 40] width 26 height 26
